Goal: Task Accomplishment & Management: Use online tool/utility

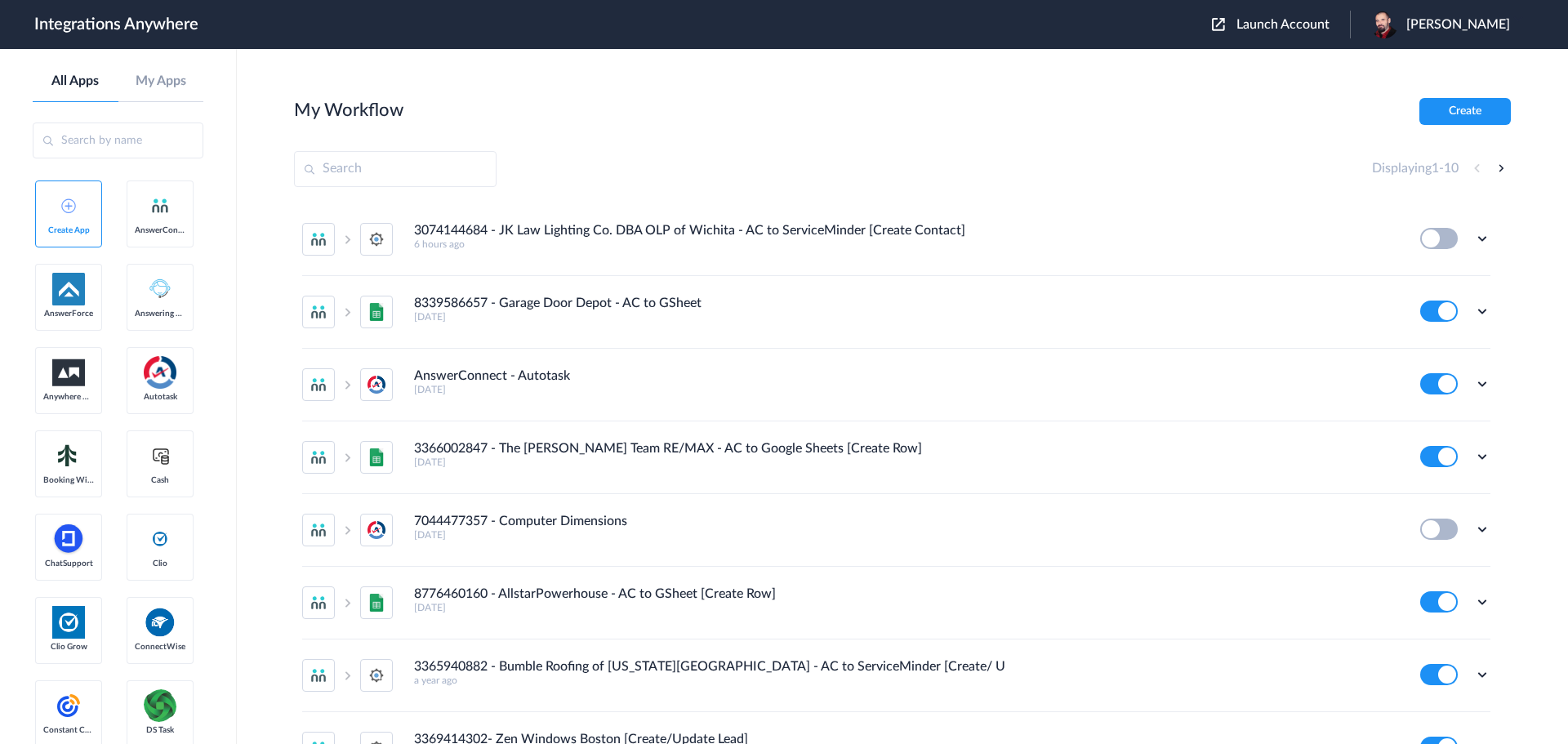
click at [1323, 22] on span "Launch Account" at bounding box center [1282, 25] width 93 height 13
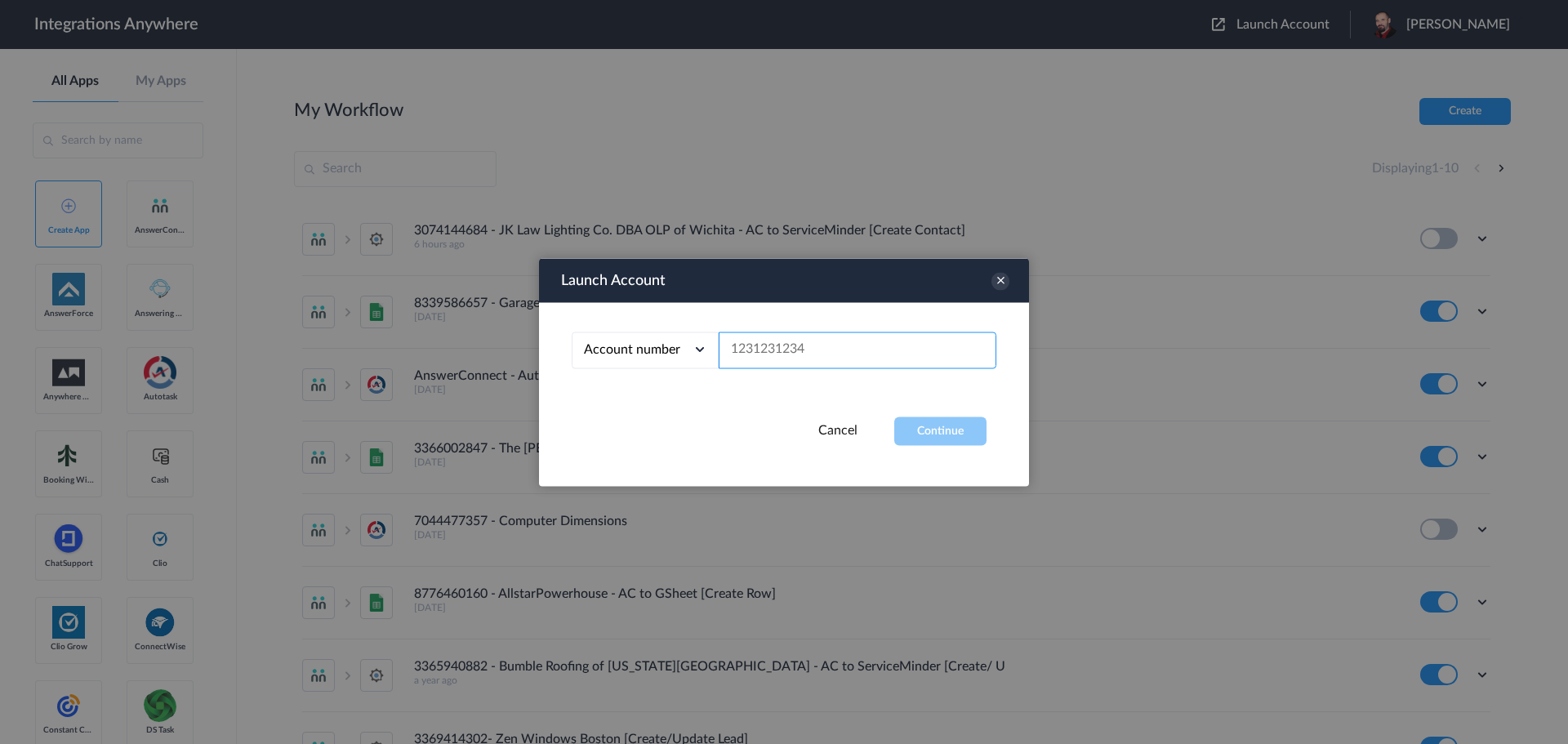
click at [832, 353] on input "text" at bounding box center [857, 350] width 278 height 37
paste input "8772585510"
type input "8772585510"
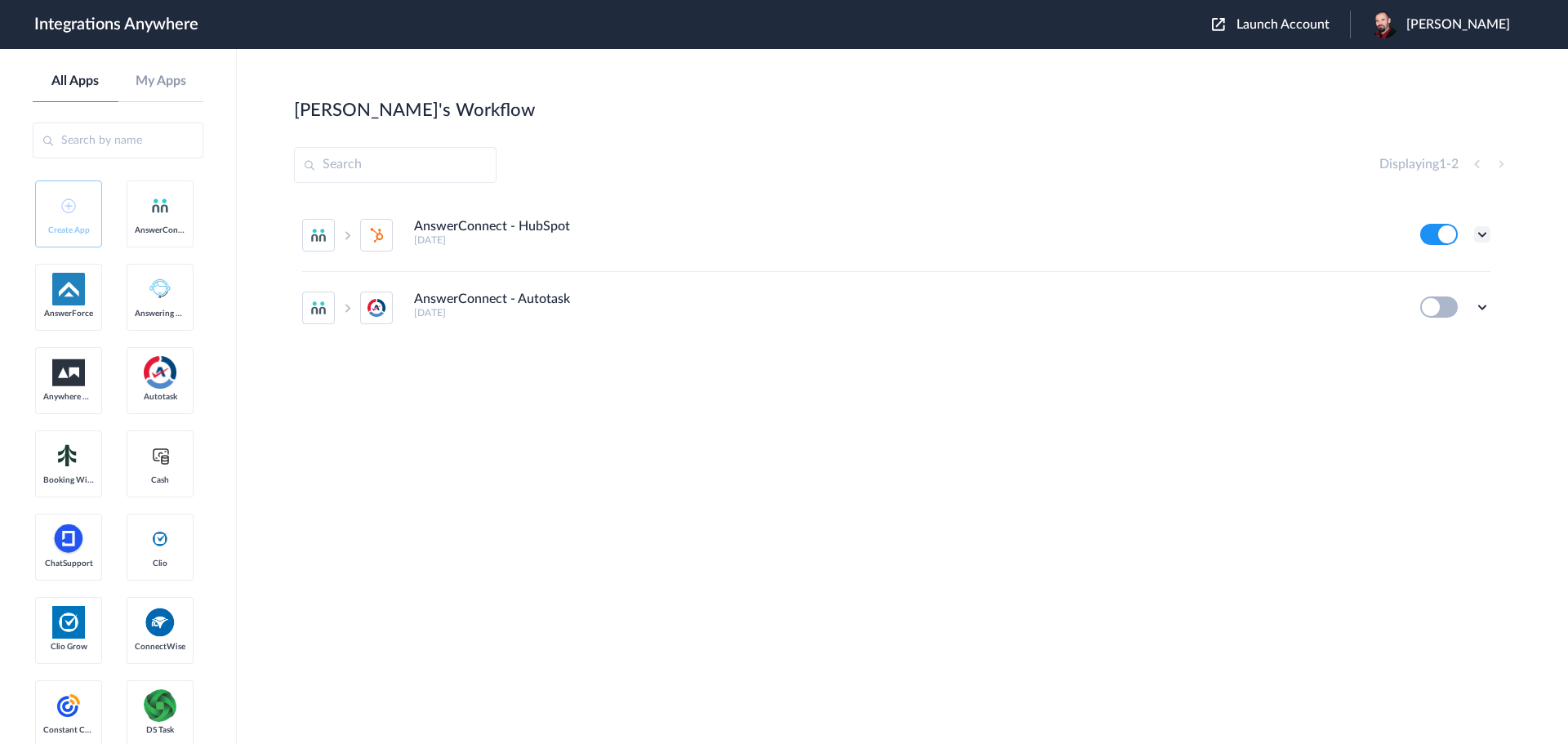
click at [1486, 231] on icon at bounding box center [1481, 234] width 16 height 16
click at [1433, 269] on link "Edit" at bounding box center [1415, 272] width 39 height 12
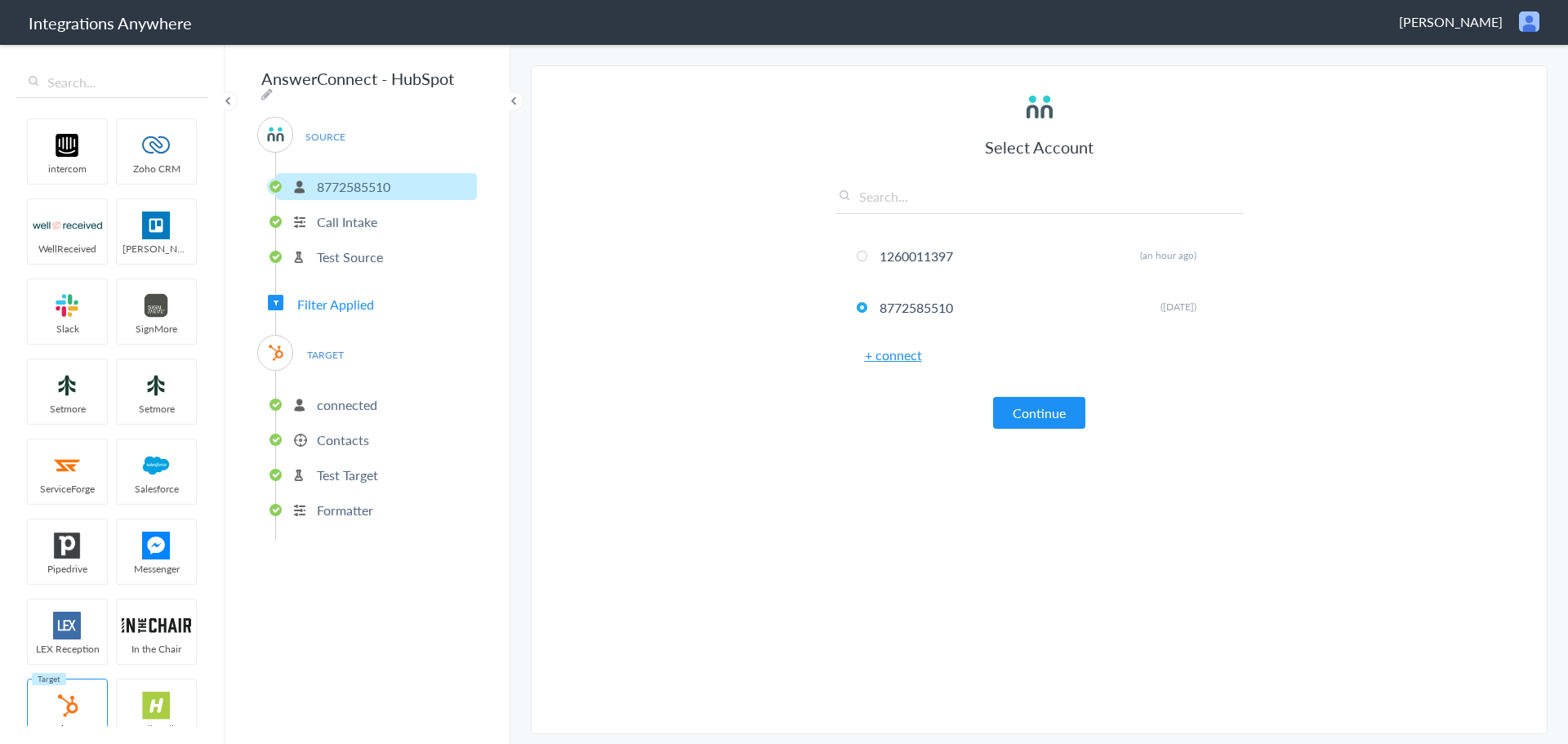
click at [342, 433] on p "Contacts" at bounding box center [343, 440] width 52 height 19
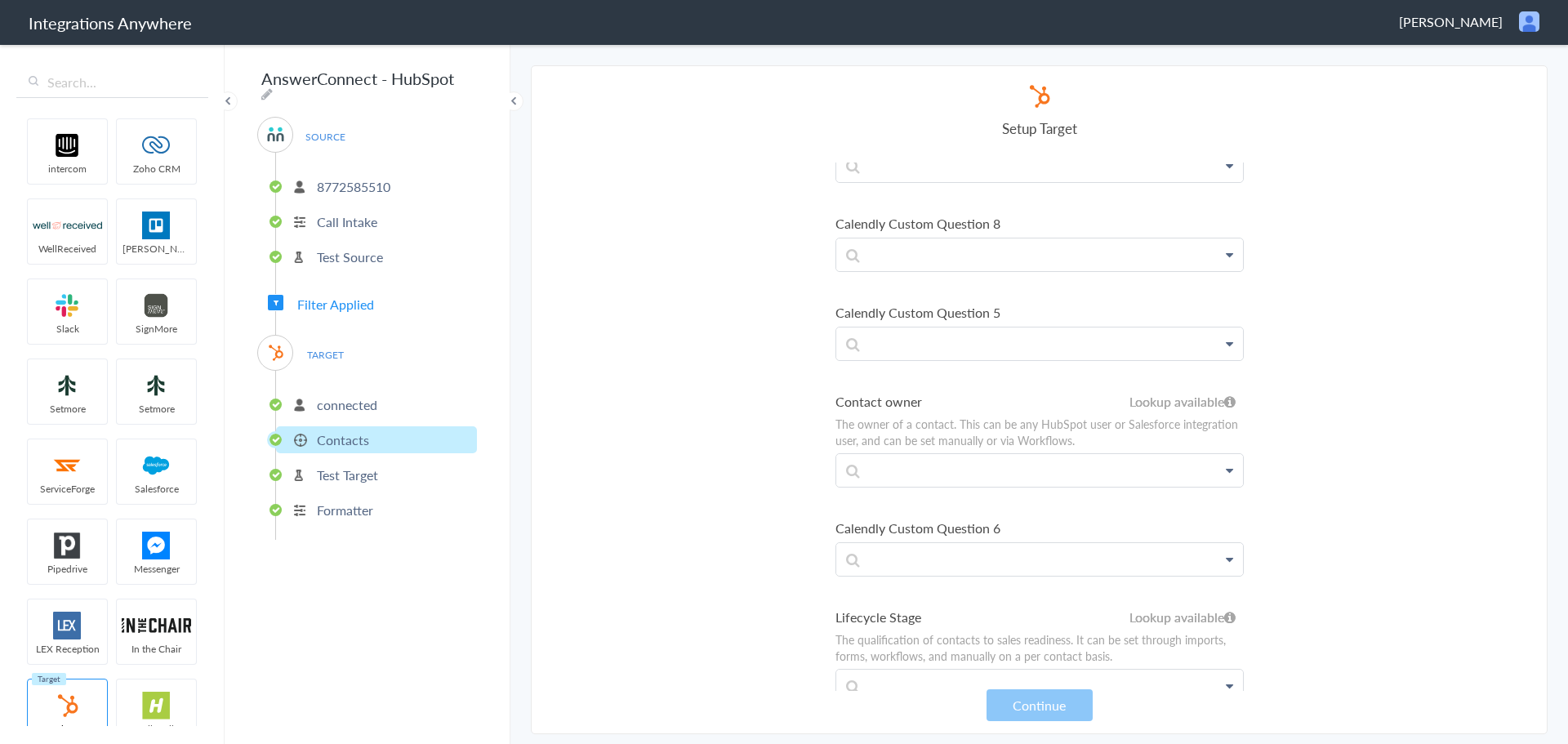
scroll to position [4490, 0]
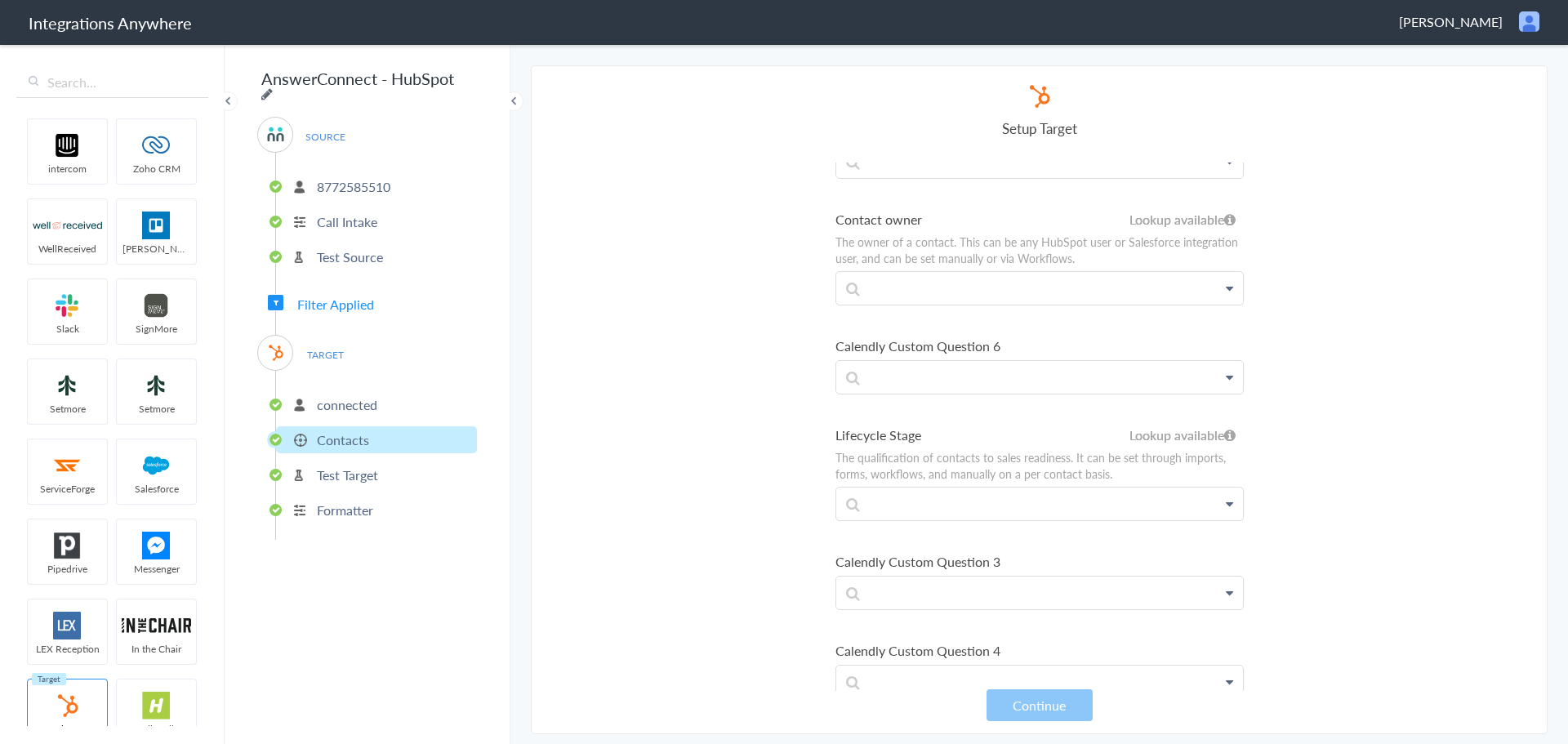
click at [273, 87] on icon at bounding box center [267, 94] width 12 height 13
click at [388, 78] on input "AnswerConnect - HubSpot" at bounding box center [359, 78] width 202 height 31
click at [387, 78] on input "AnswerConnect - HubSpot" at bounding box center [359, 78] width 202 height 31
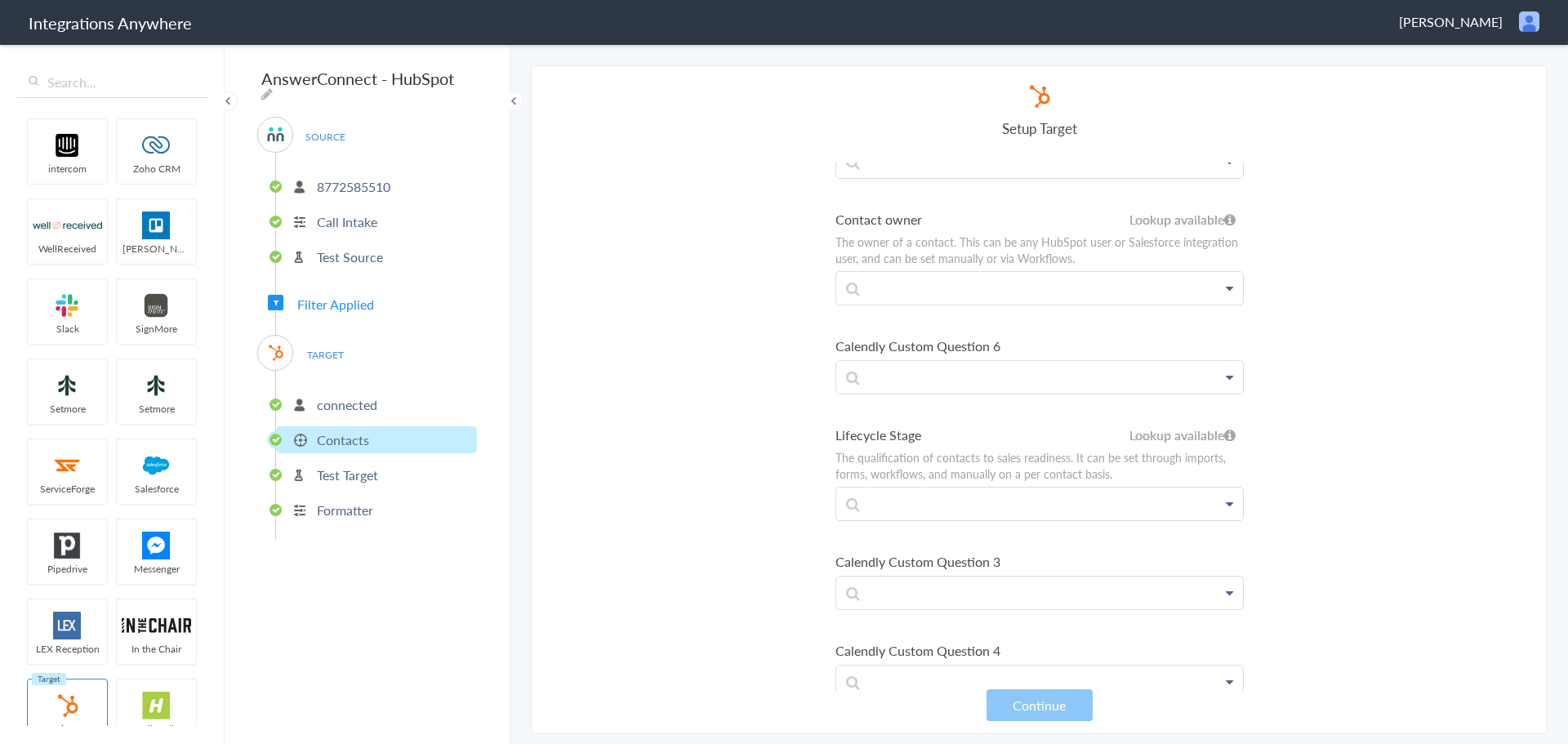
scroll to position [0, 0]
click at [347, 247] on p "Test Source" at bounding box center [350, 257] width 66 height 19
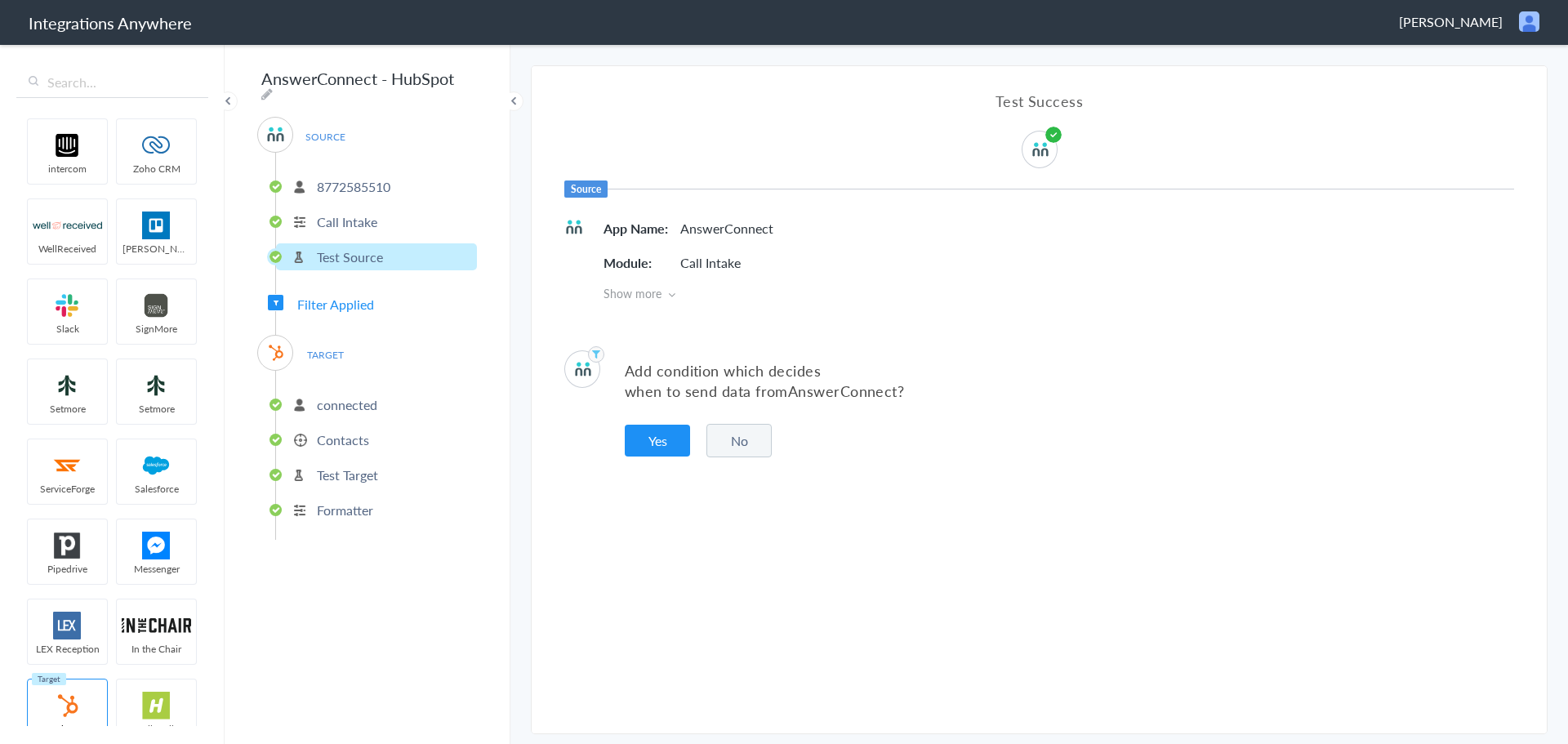
click at [334, 395] on p "connected" at bounding box center [347, 405] width 61 height 19
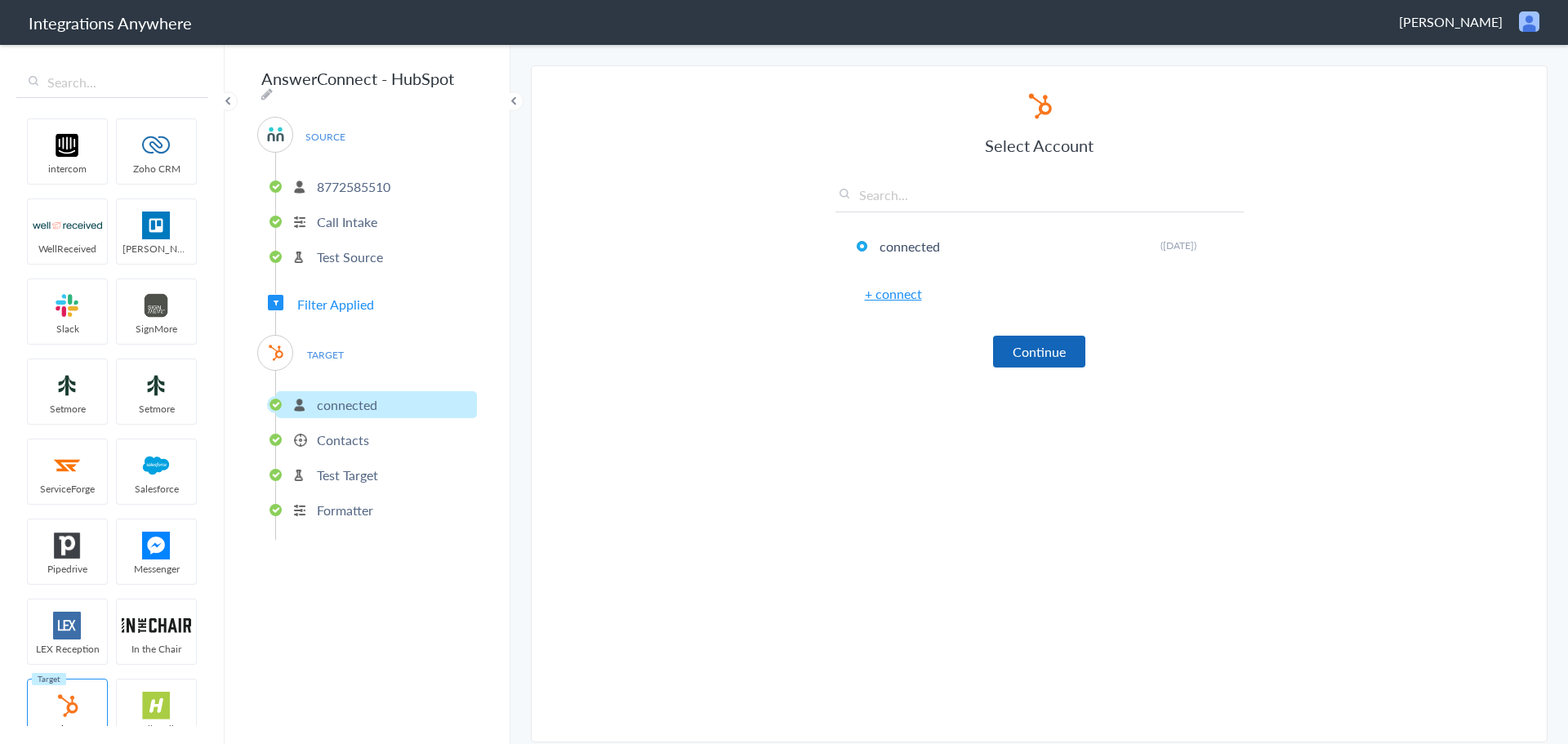
click at [1022, 352] on button "Continue" at bounding box center [1039, 351] width 92 height 32
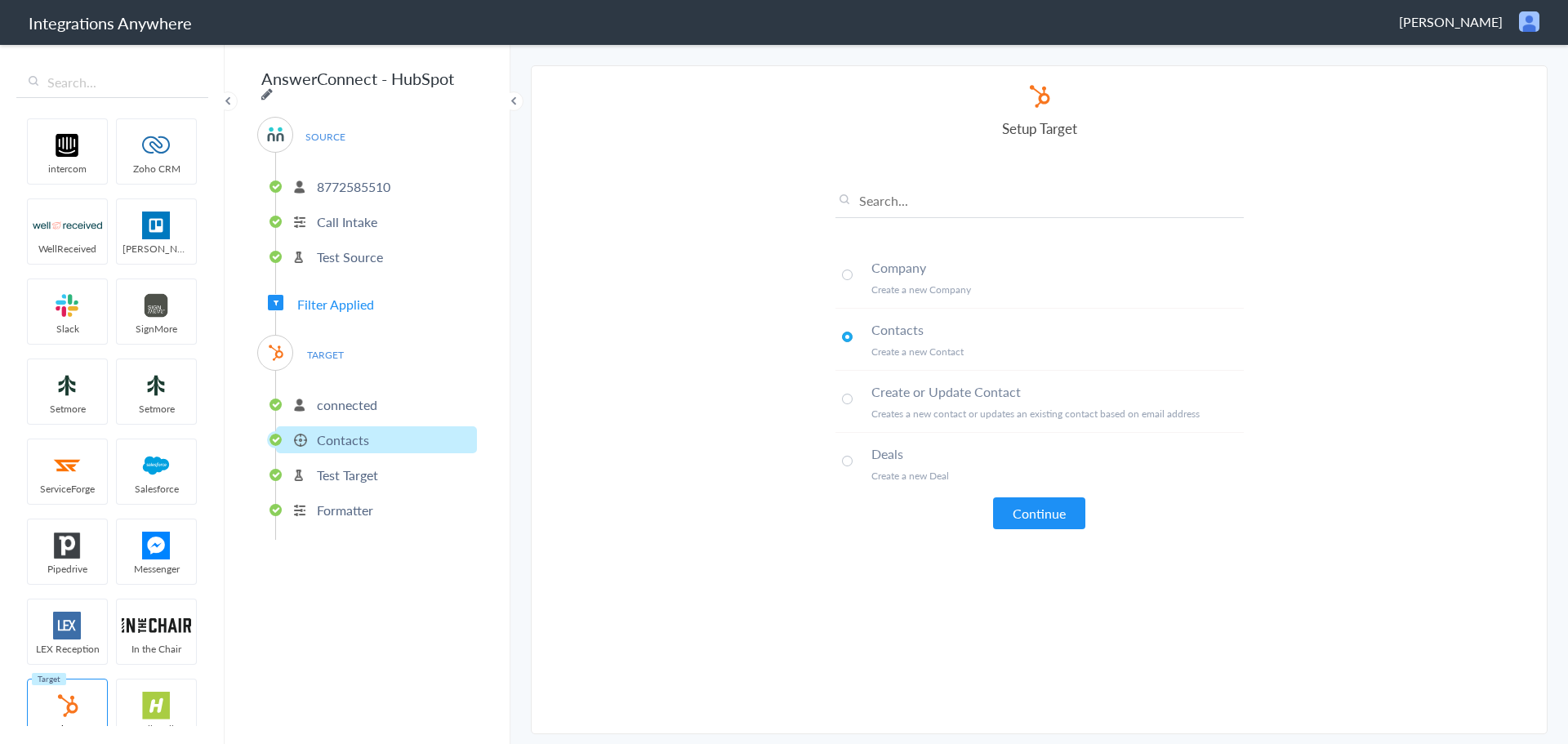
click at [273, 87] on icon at bounding box center [267, 94] width 12 height 13
click at [354, 81] on input "AnswerConnect - HubSpot" at bounding box center [359, 78] width 202 height 31
click at [352, 80] on input "AnswerConnect - HubSpot" at bounding box center [359, 78] width 202 height 31
paste input "8772585510 - DP3 - AC to HubSpot [Create Contact]"
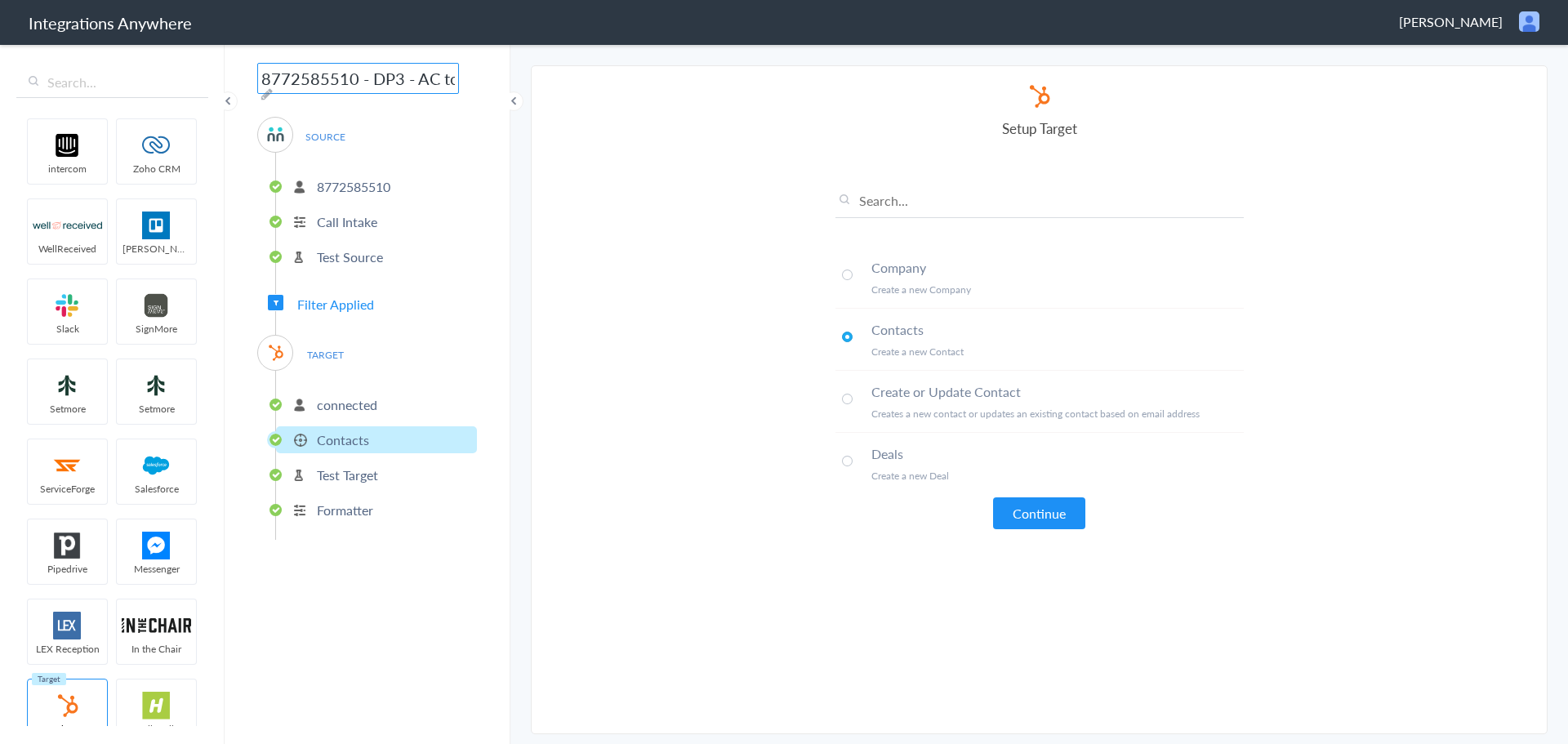
scroll to position [0, 198]
type input "8772585510 - DP3 - AC to HubSpot [Create Contact]"
click at [510, 211] on div "8772585510 - DP3 - AC to HubSpot [Create Contact] SOURCE [PHONE_NUMBER] Call In…" at bounding box center [367, 393] width 286 height 702
click at [323, 307] on span "Filter Applied" at bounding box center [336, 305] width 77 height 19
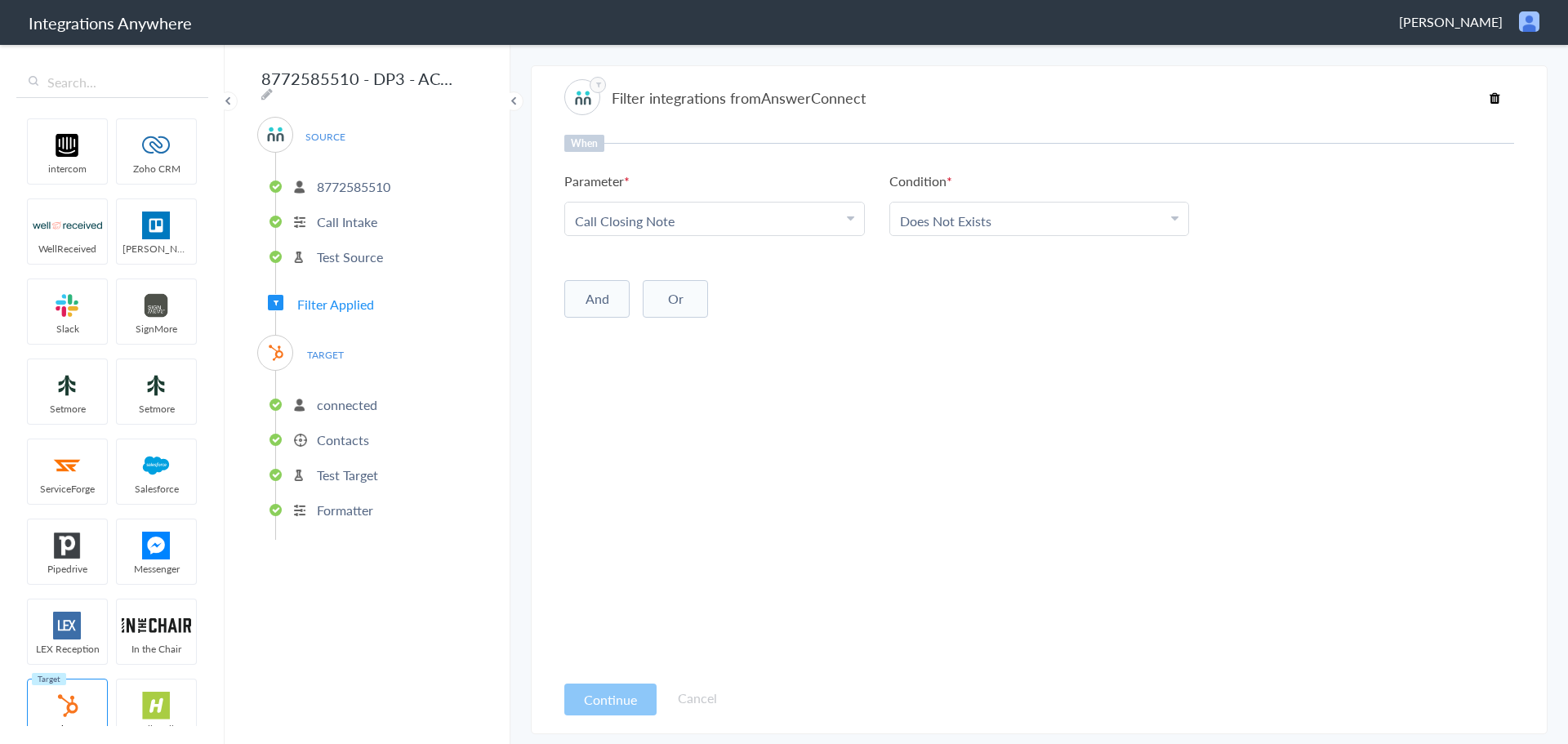
click at [332, 501] on p "Formatter" at bounding box center [345, 510] width 57 height 19
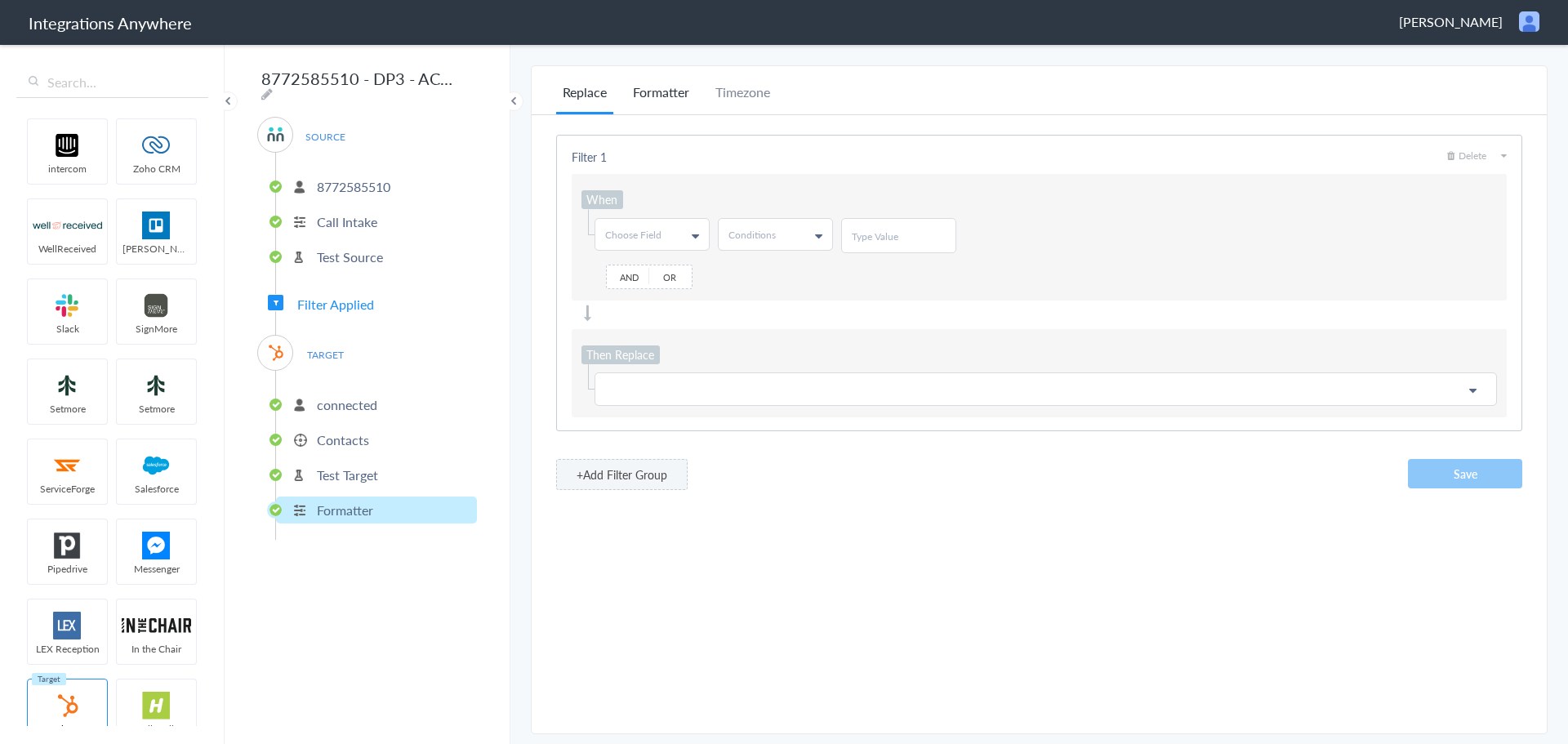
click at [663, 88] on li "Formatter" at bounding box center [660, 98] width 69 height 32
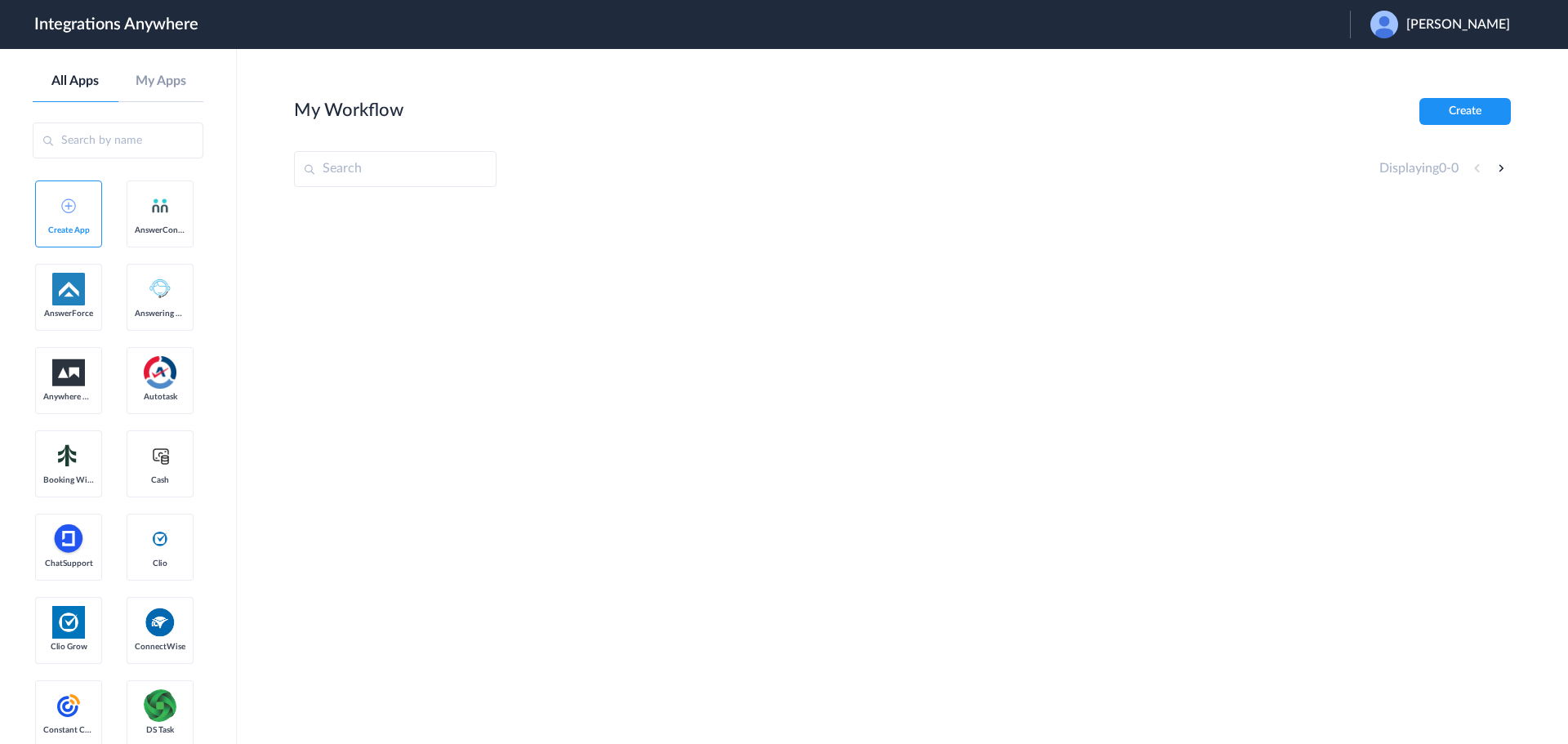
click at [1431, 24] on span "[PERSON_NAME]" at bounding box center [1458, 25] width 104 height 15
click at [1374, 73] on li "Logout" at bounding box center [1437, 66] width 176 height 30
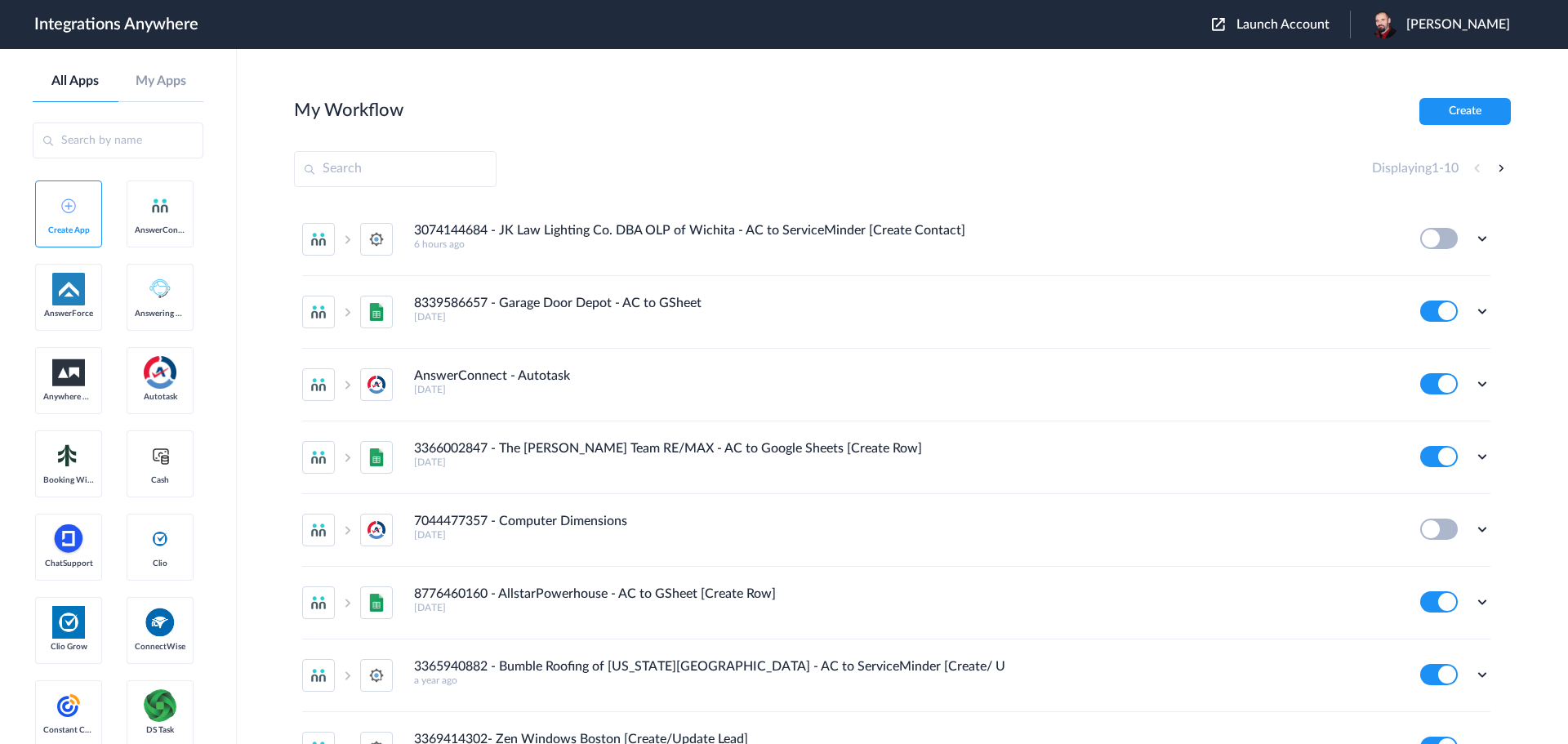
click at [1297, 23] on span "Launch Account" at bounding box center [1282, 25] width 93 height 13
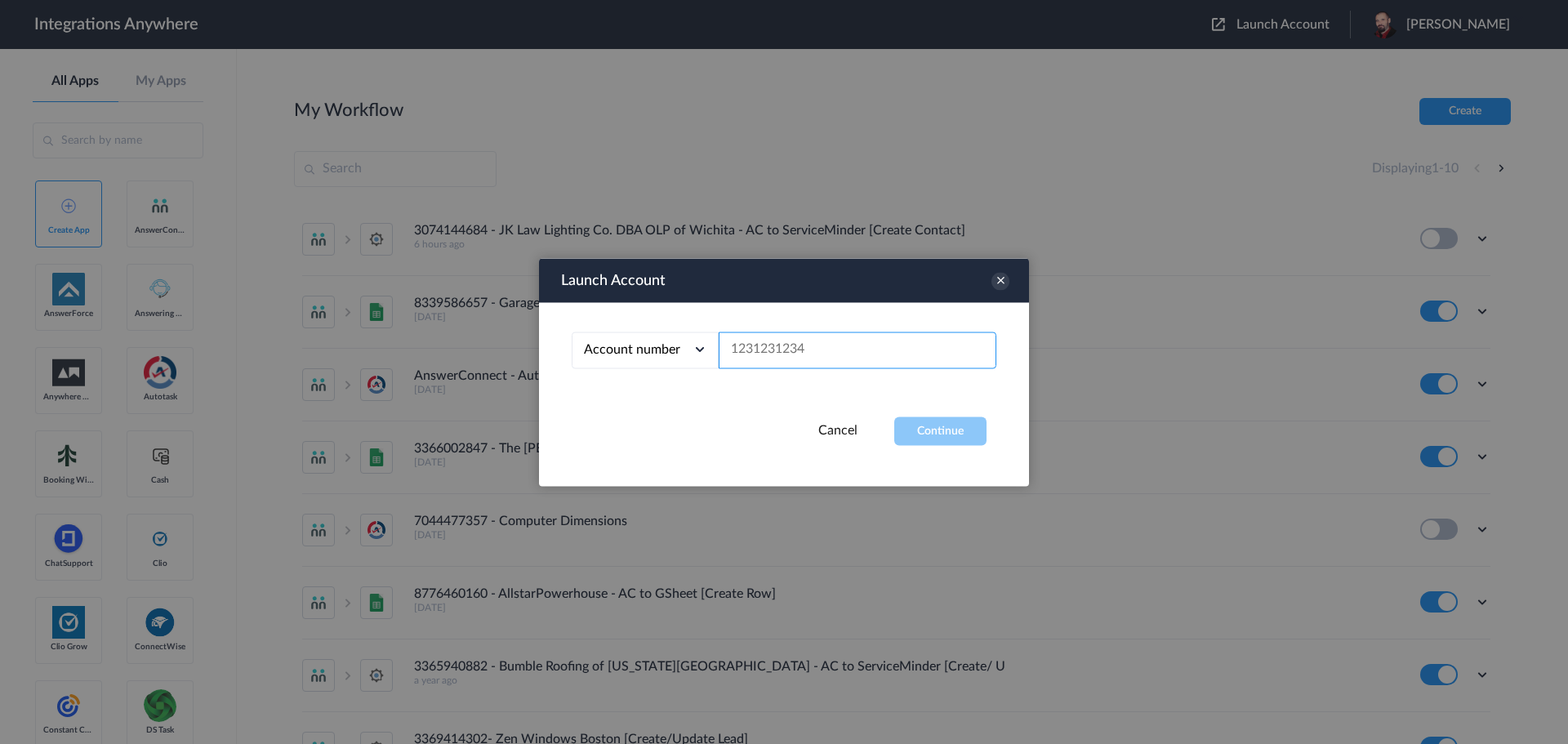
paste input "8772585510"
type input "8772585510"
click at [913, 431] on button "Continue" at bounding box center [940, 431] width 92 height 29
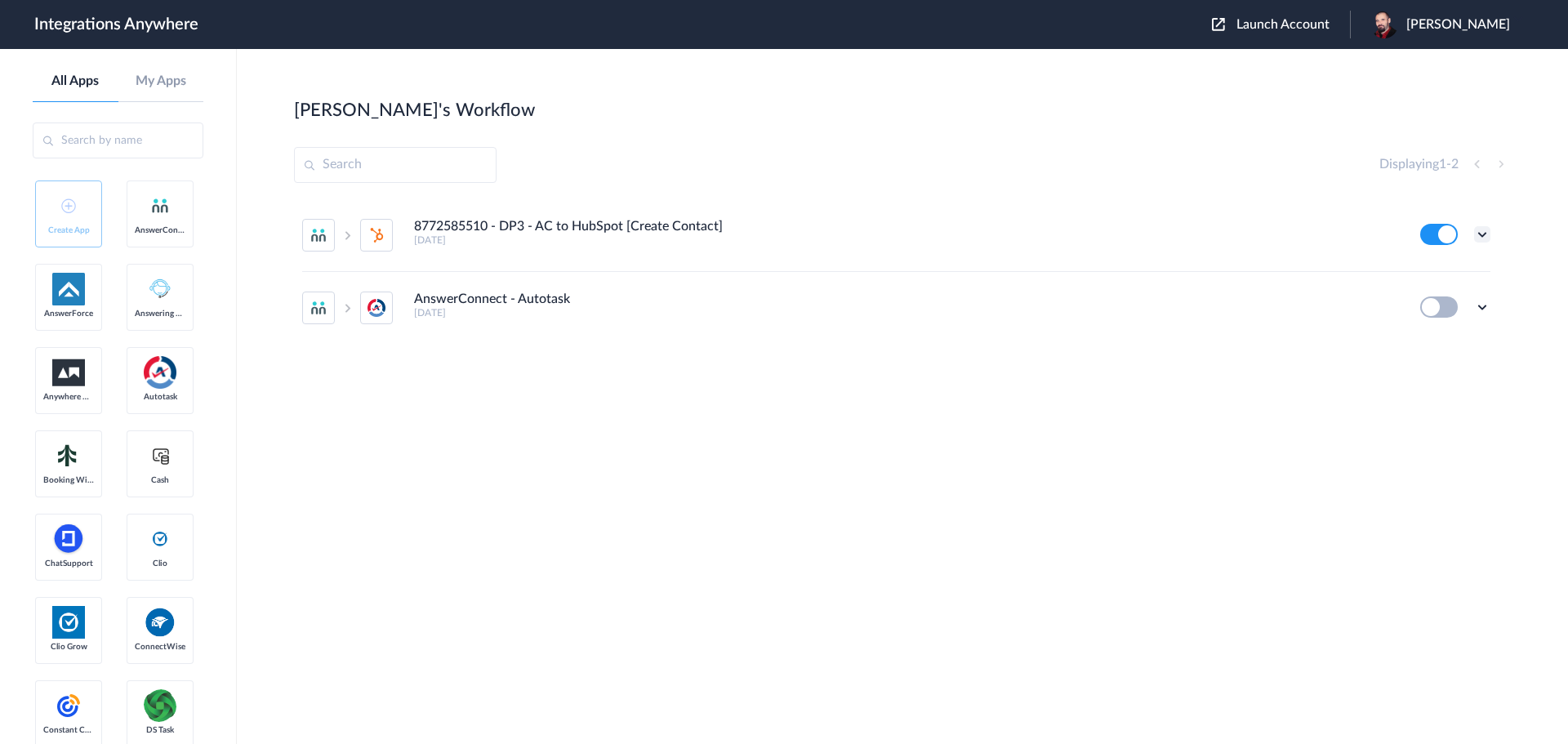
click at [1480, 236] on icon at bounding box center [1481, 234] width 16 height 16
click at [1434, 274] on link "Edit" at bounding box center [1415, 272] width 39 height 12
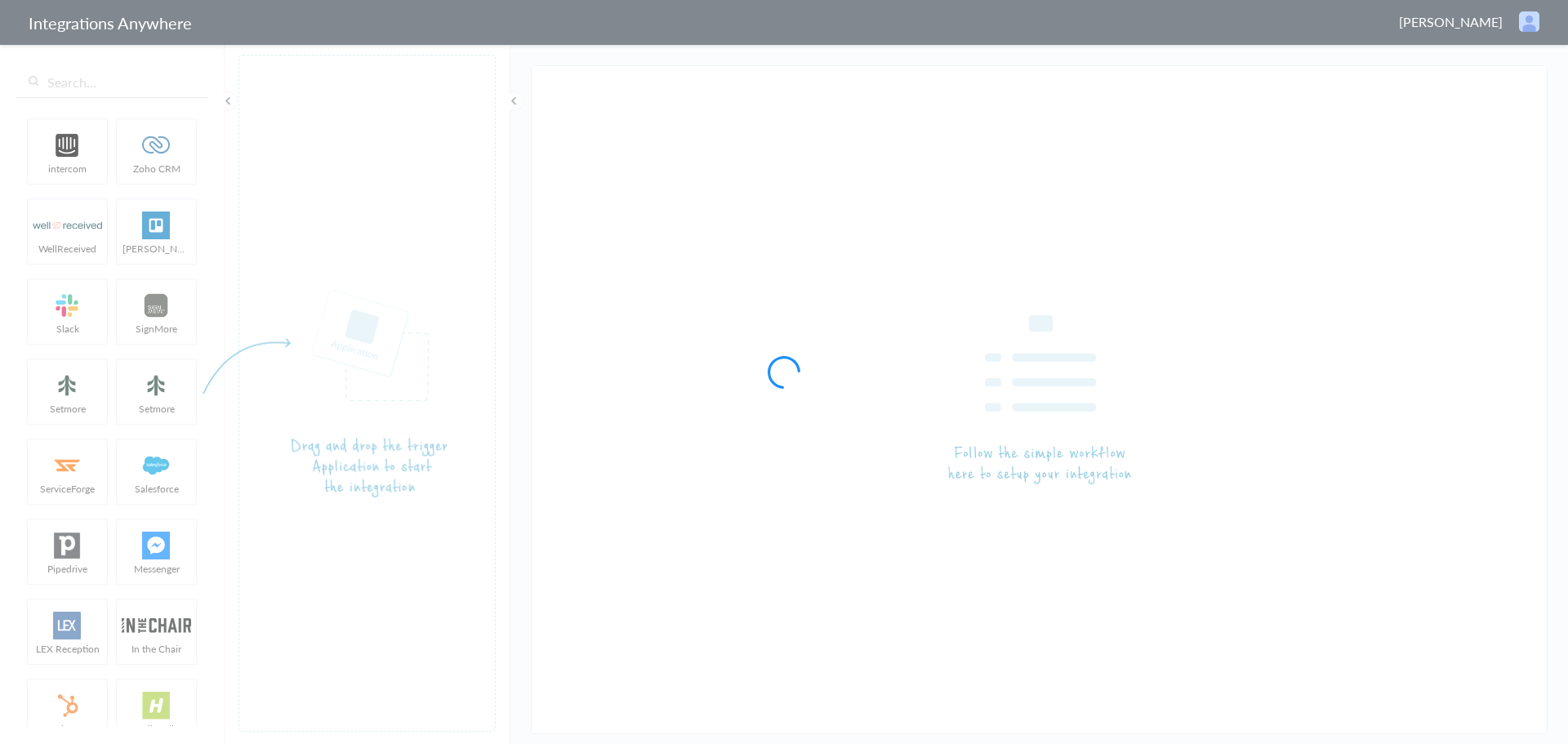
type input "8772585510 - DP3 - AC to HubSpot [Create Contact]"
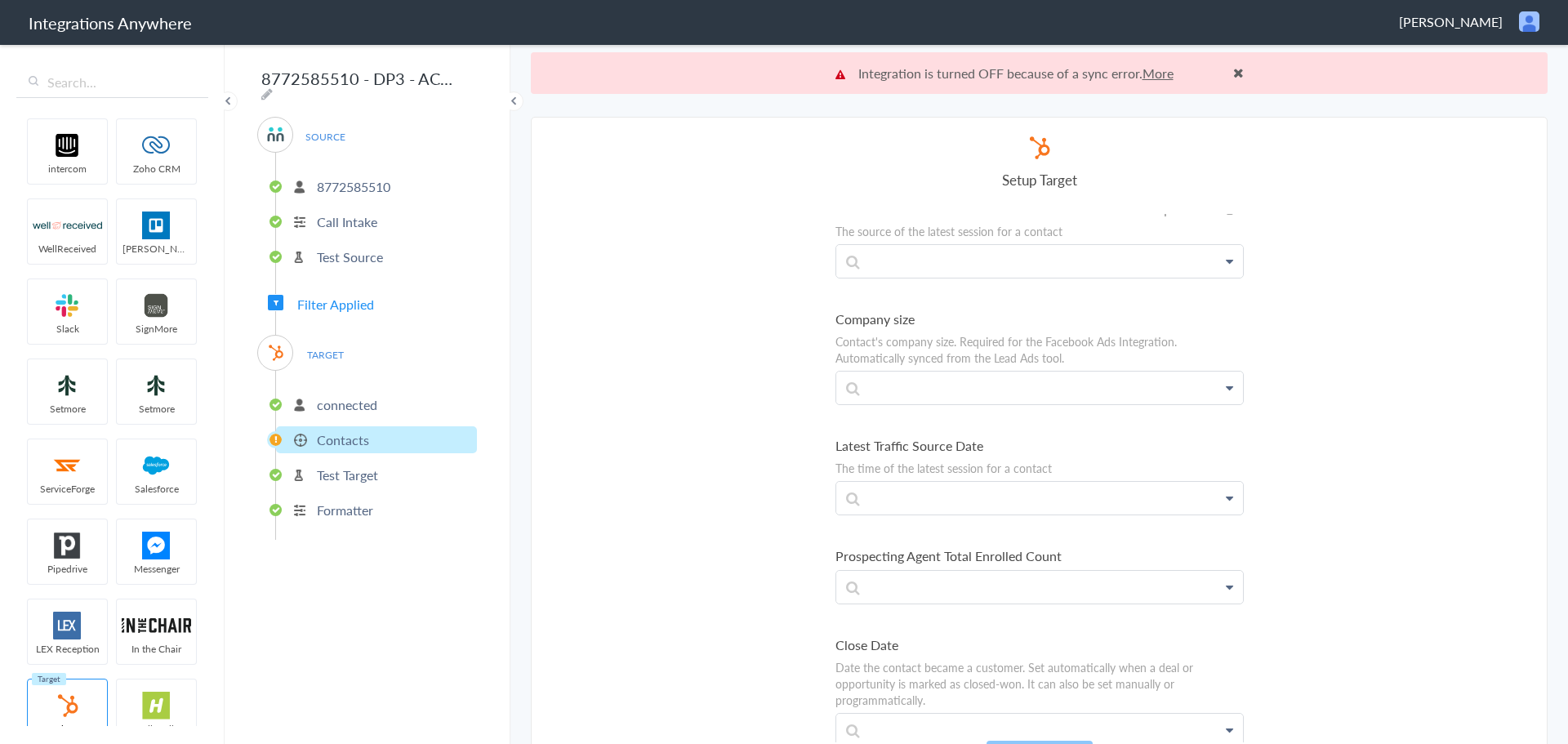
scroll to position [8718, 0]
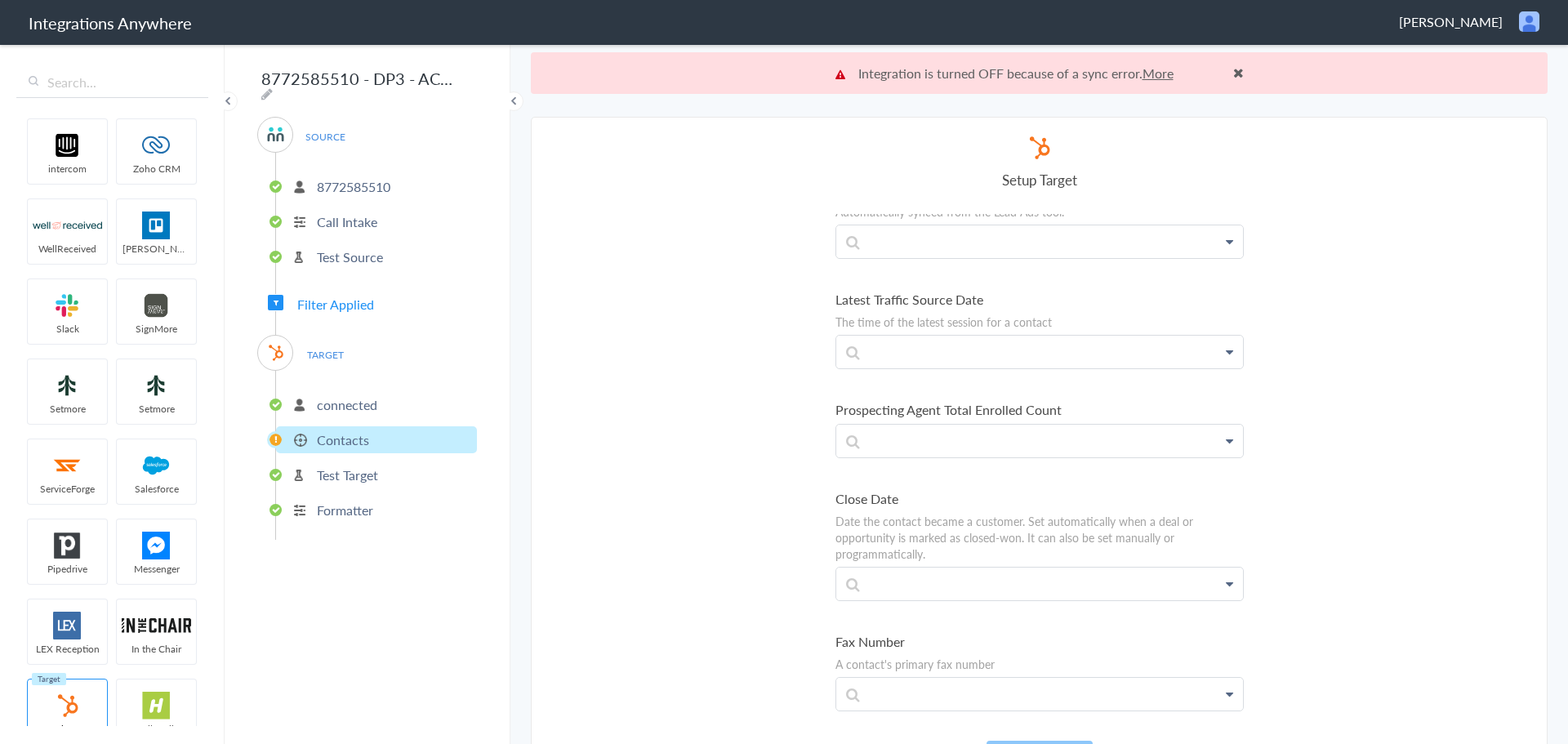
click at [316, 299] on span "Filter Applied" at bounding box center [336, 305] width 77 height 19
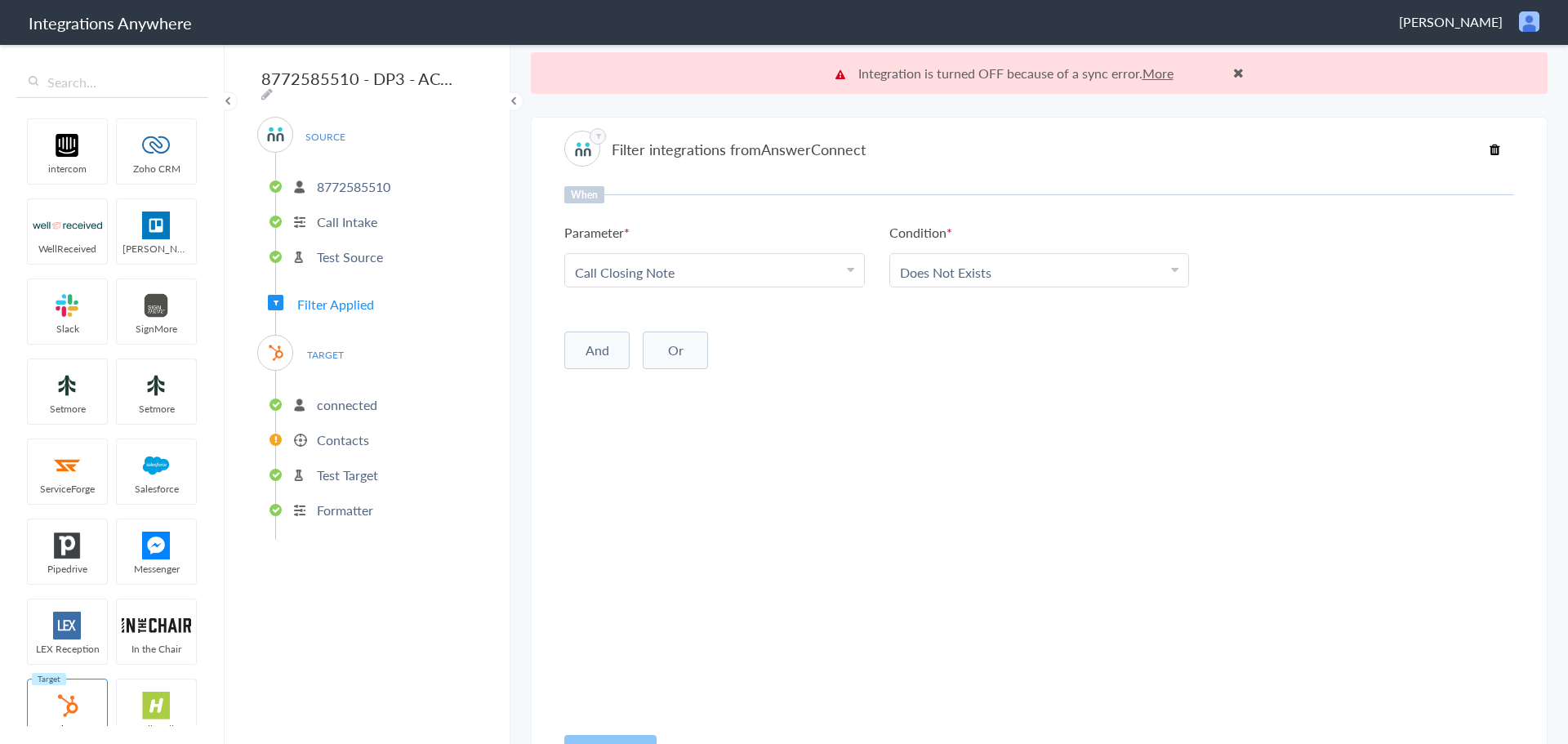
click at [318, 433] on p "Contacts" at bounding box center [343, 440] width 52 height 19
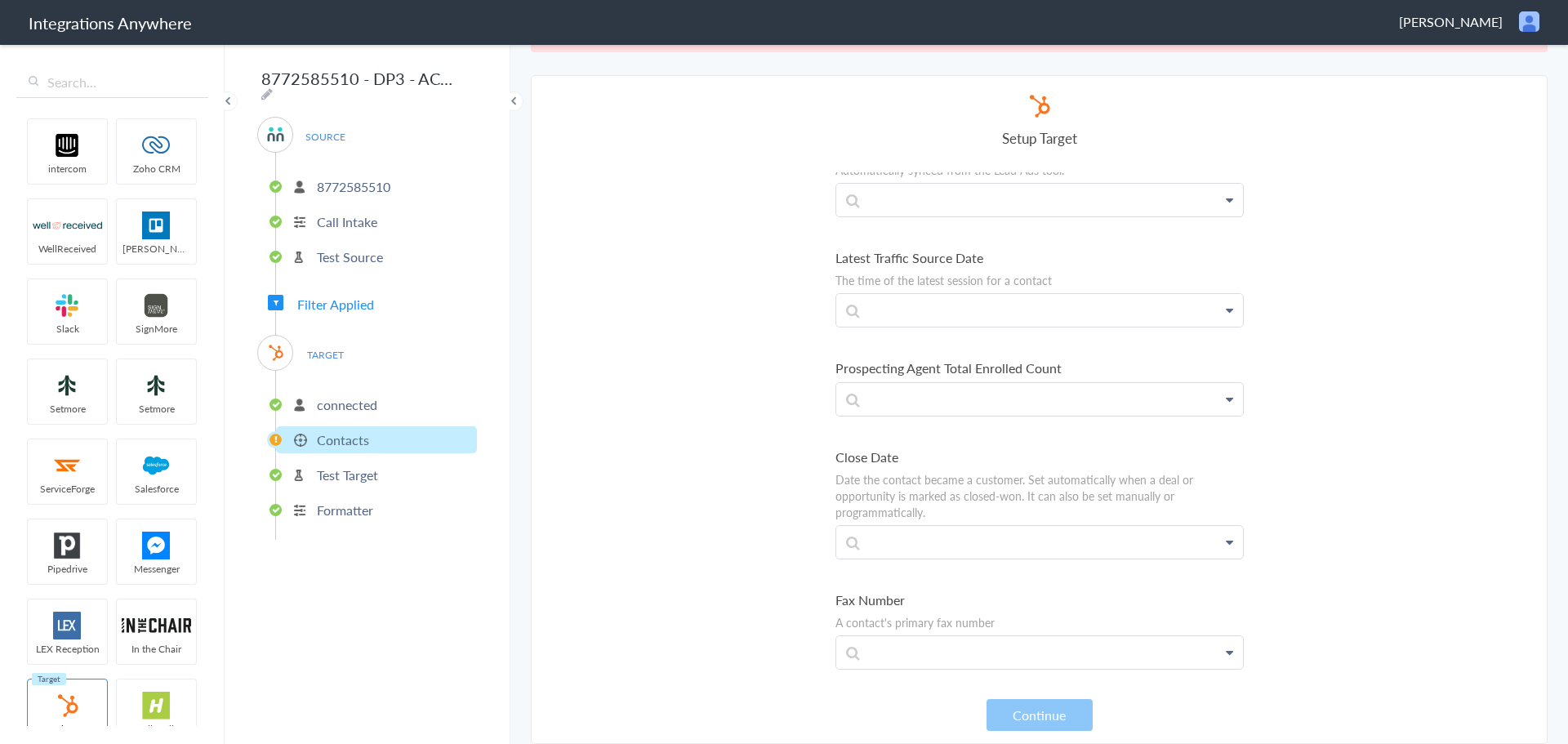
click at [330, 398] on p "connected" at bounding box center [347, 405] width 61 height 19
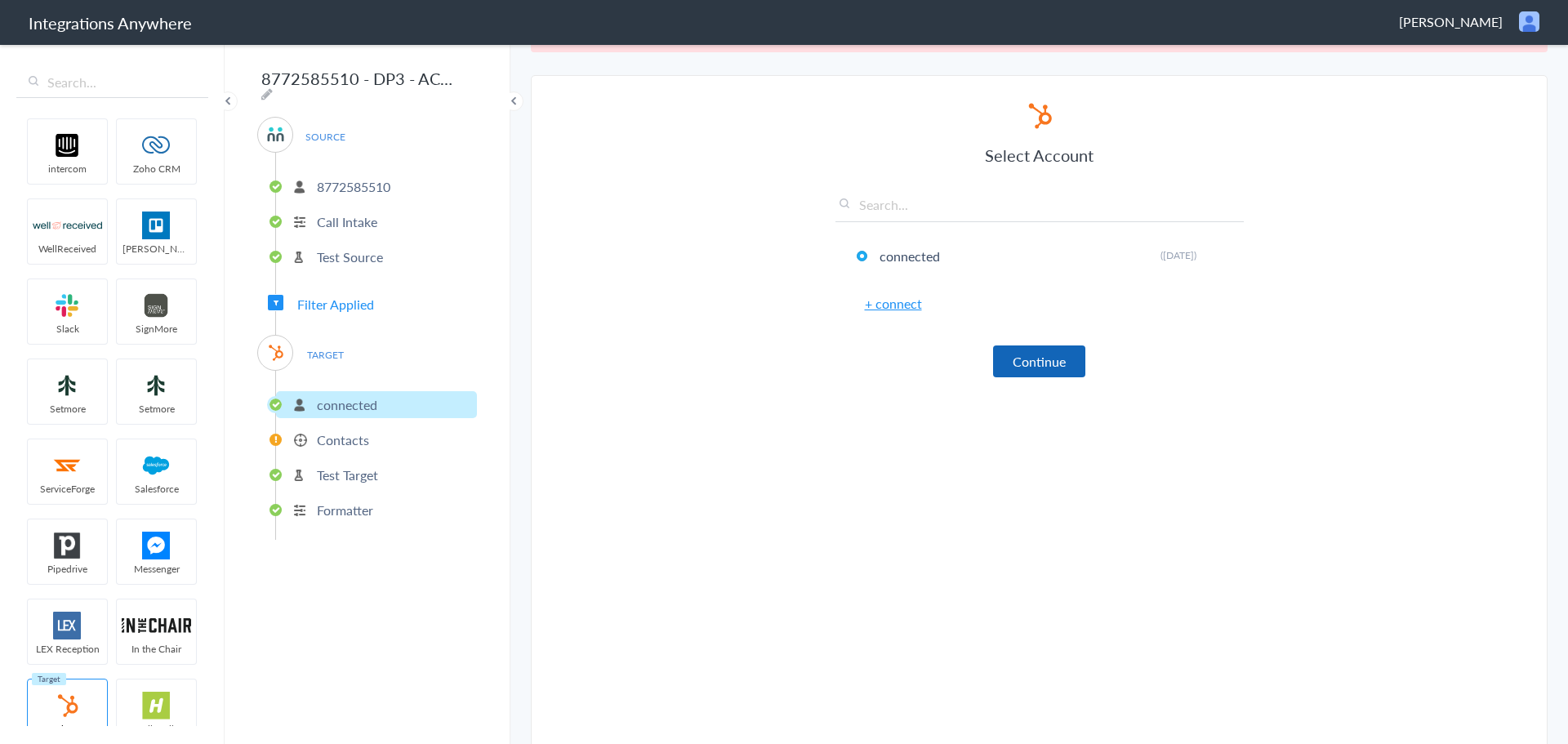
click at [1026, 359] on button "Continue" at bounding box center [1039, 360] width 92 height 32
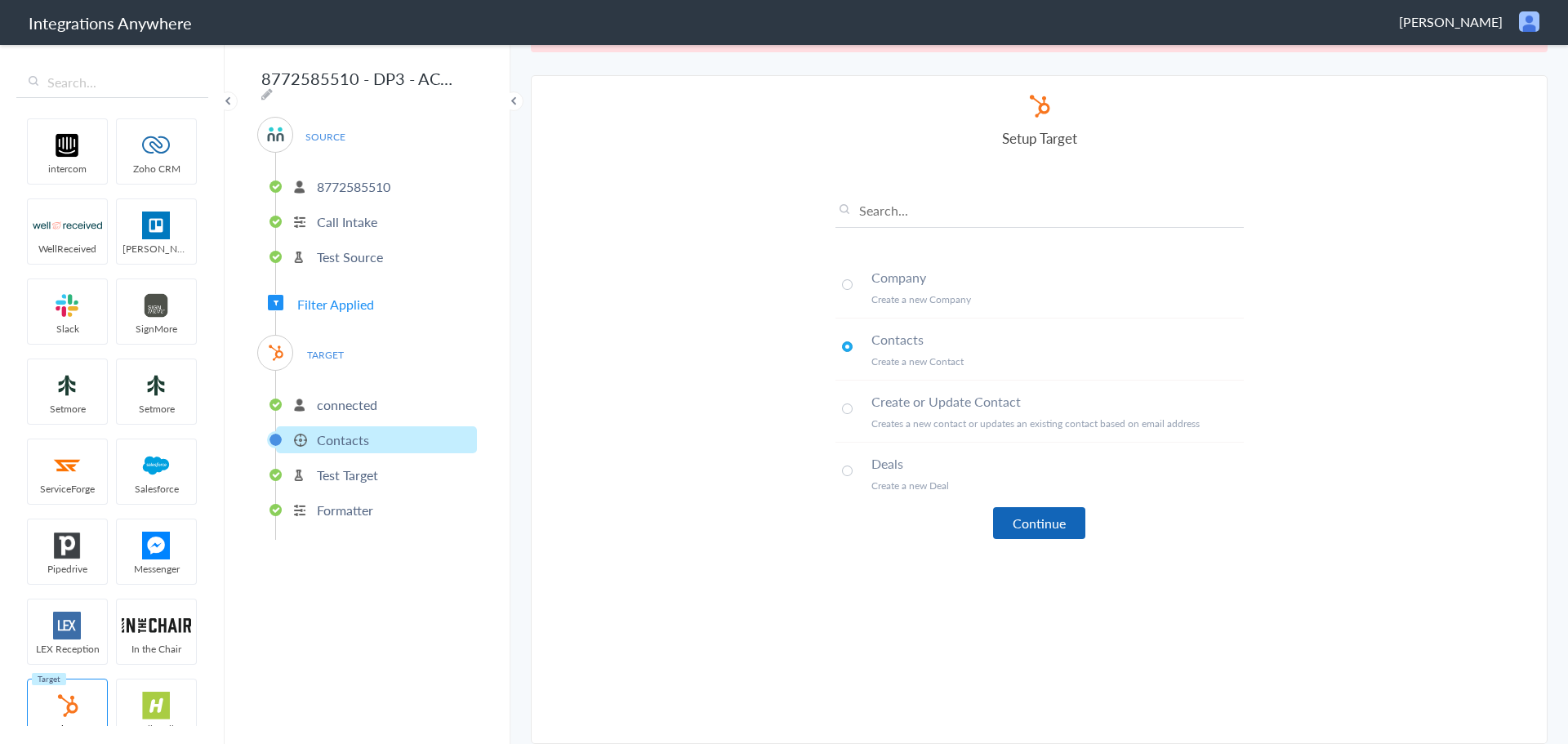
click at [1038, 522] on button "Continue" at bounding box center [1039, 522] width 92 height 32
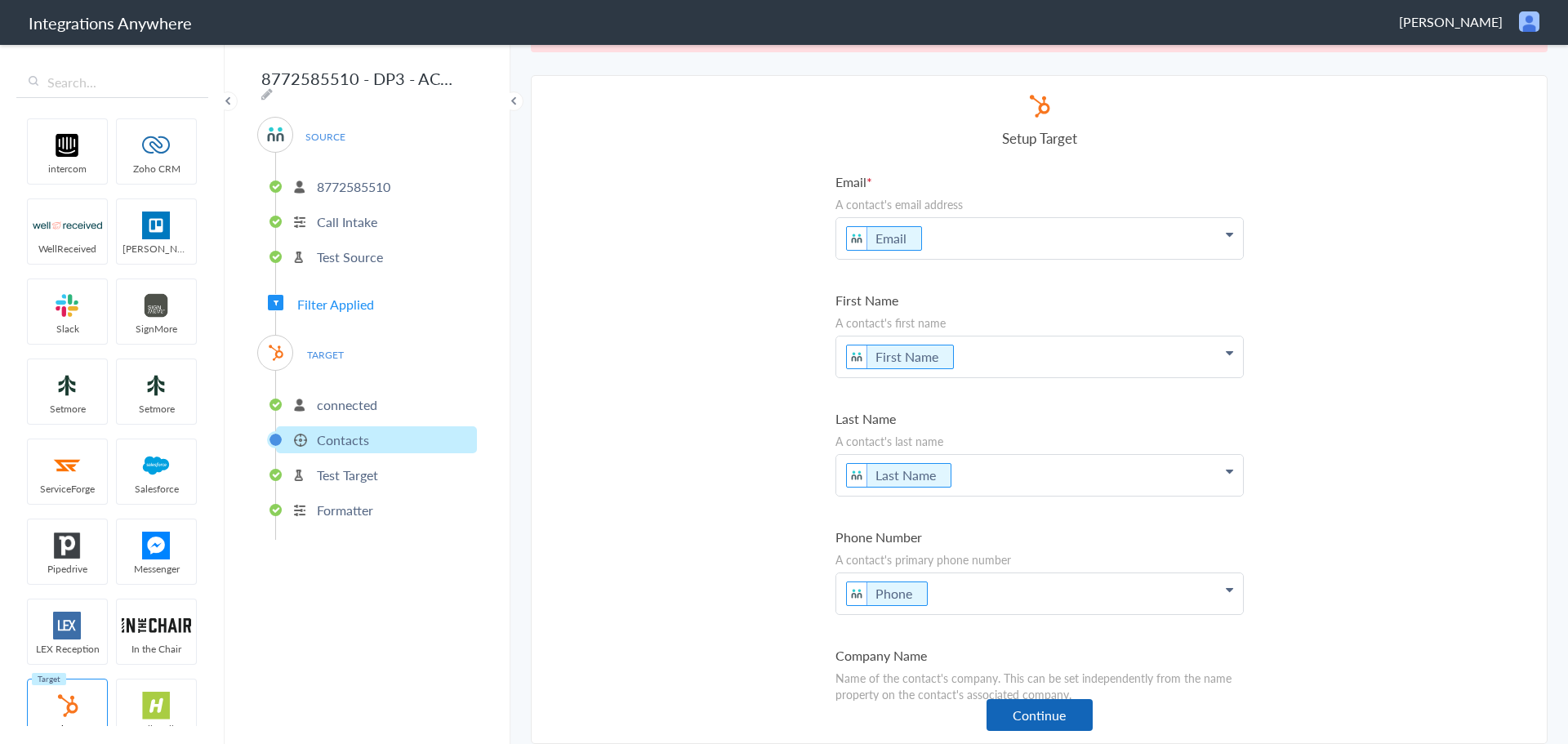
click at [1053, 711] on button "Continue" at bounding box center [1039, 714] width 106 height 32
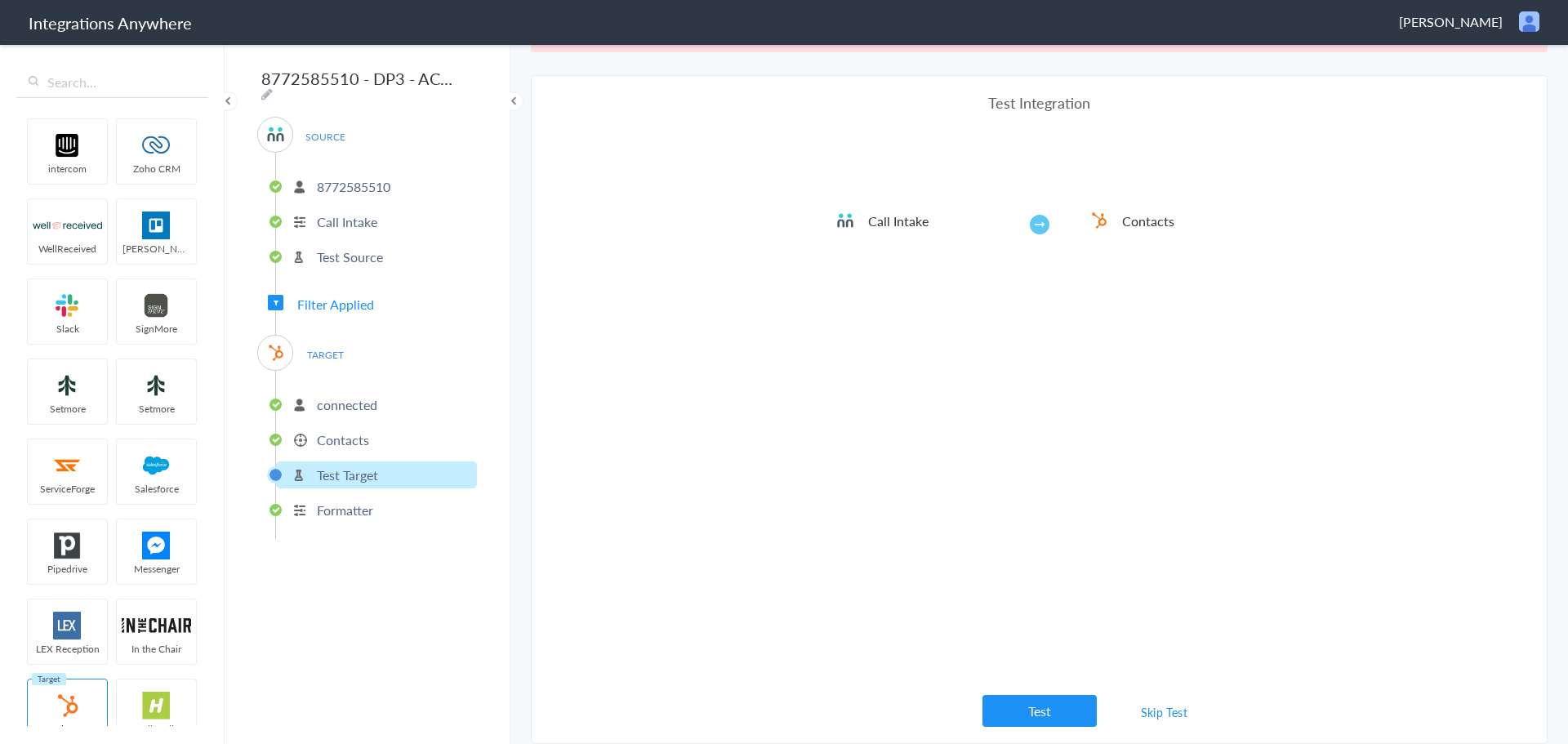
click at [1159, 717] on link "Skip Test" at bounding box center [1164, 711] width 87 height 30
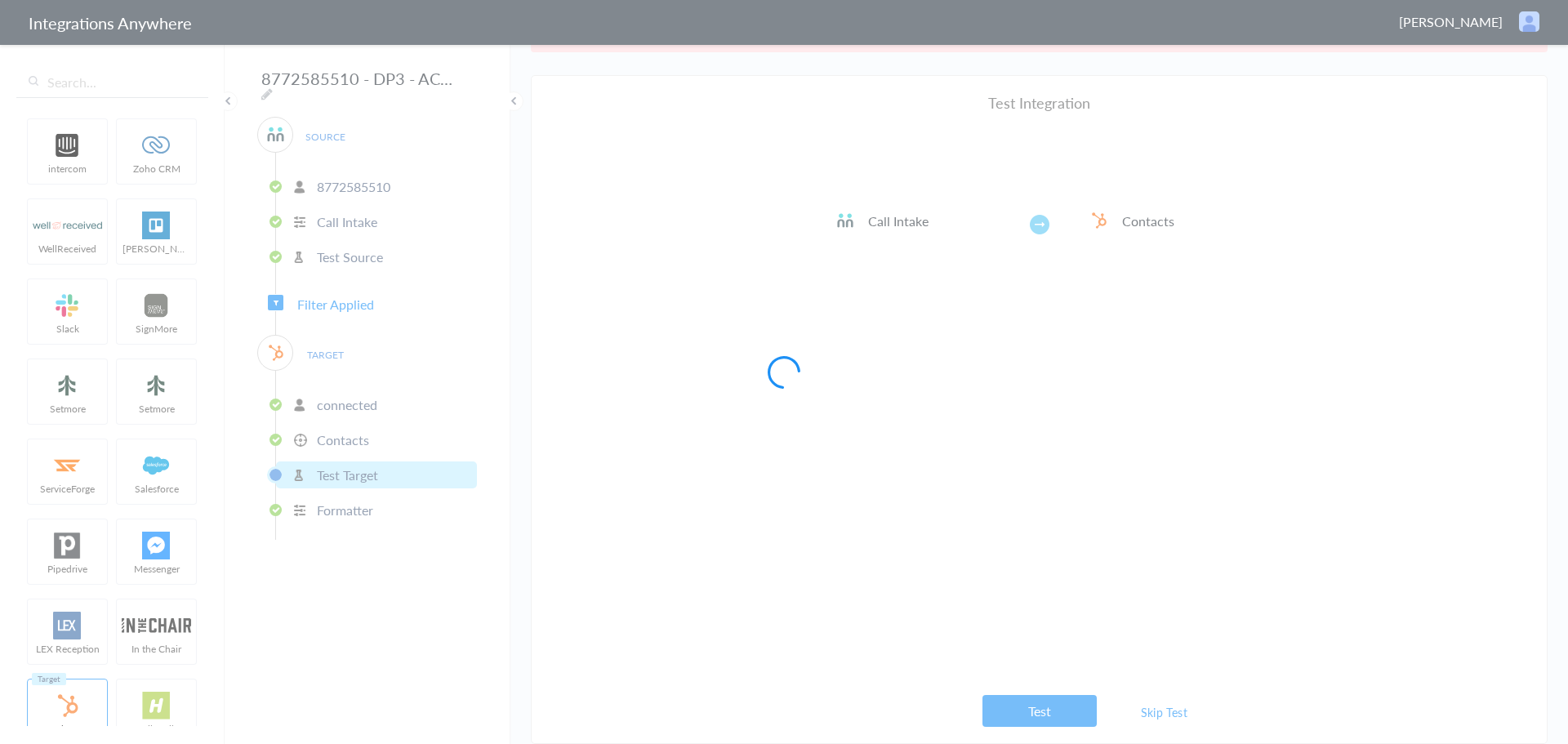
scroll to position [0, 0]
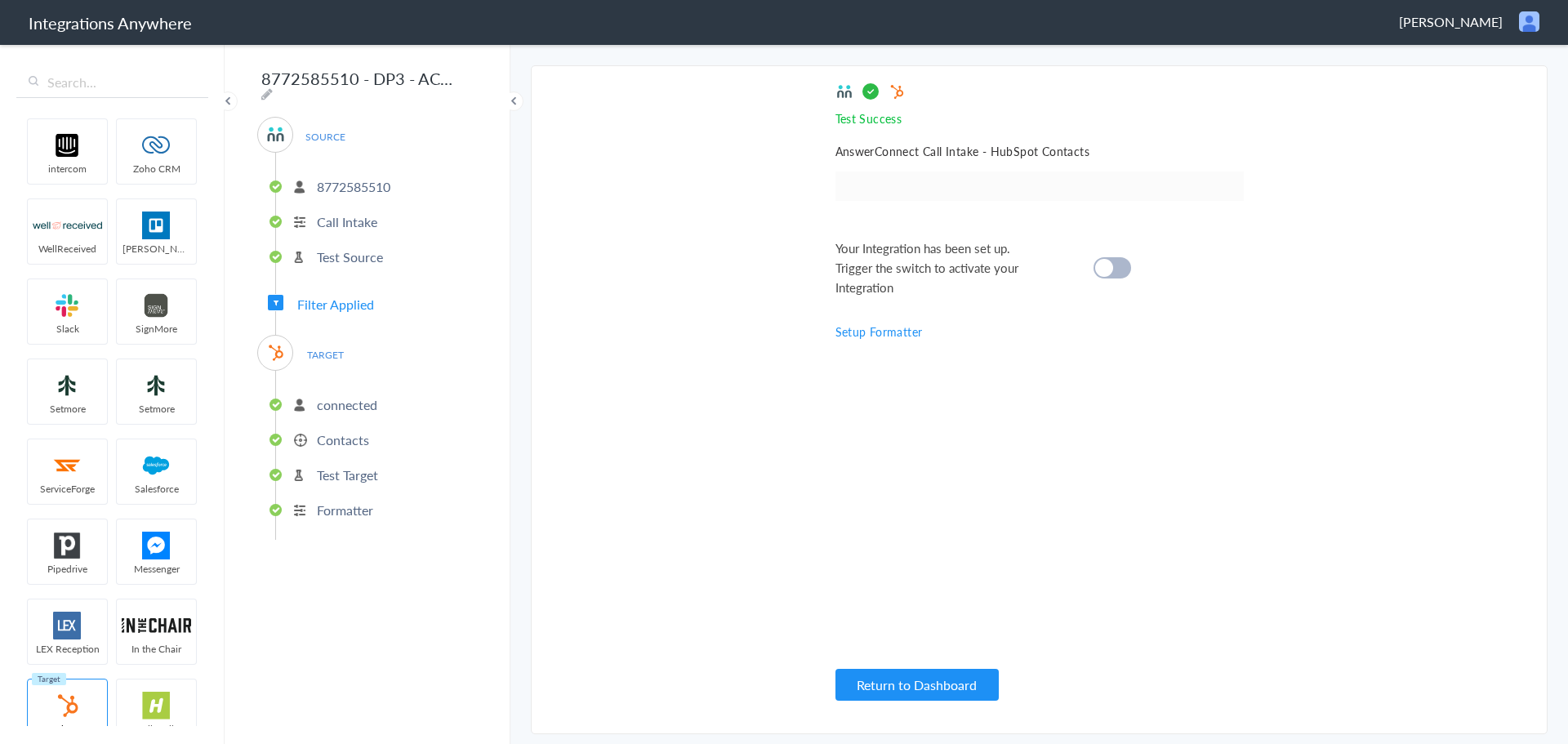
click at [1118, 270] on div at bounding box center [1111, 268] width 37 height 21
